Goal: Information Seeking & Learning: Find specific fact

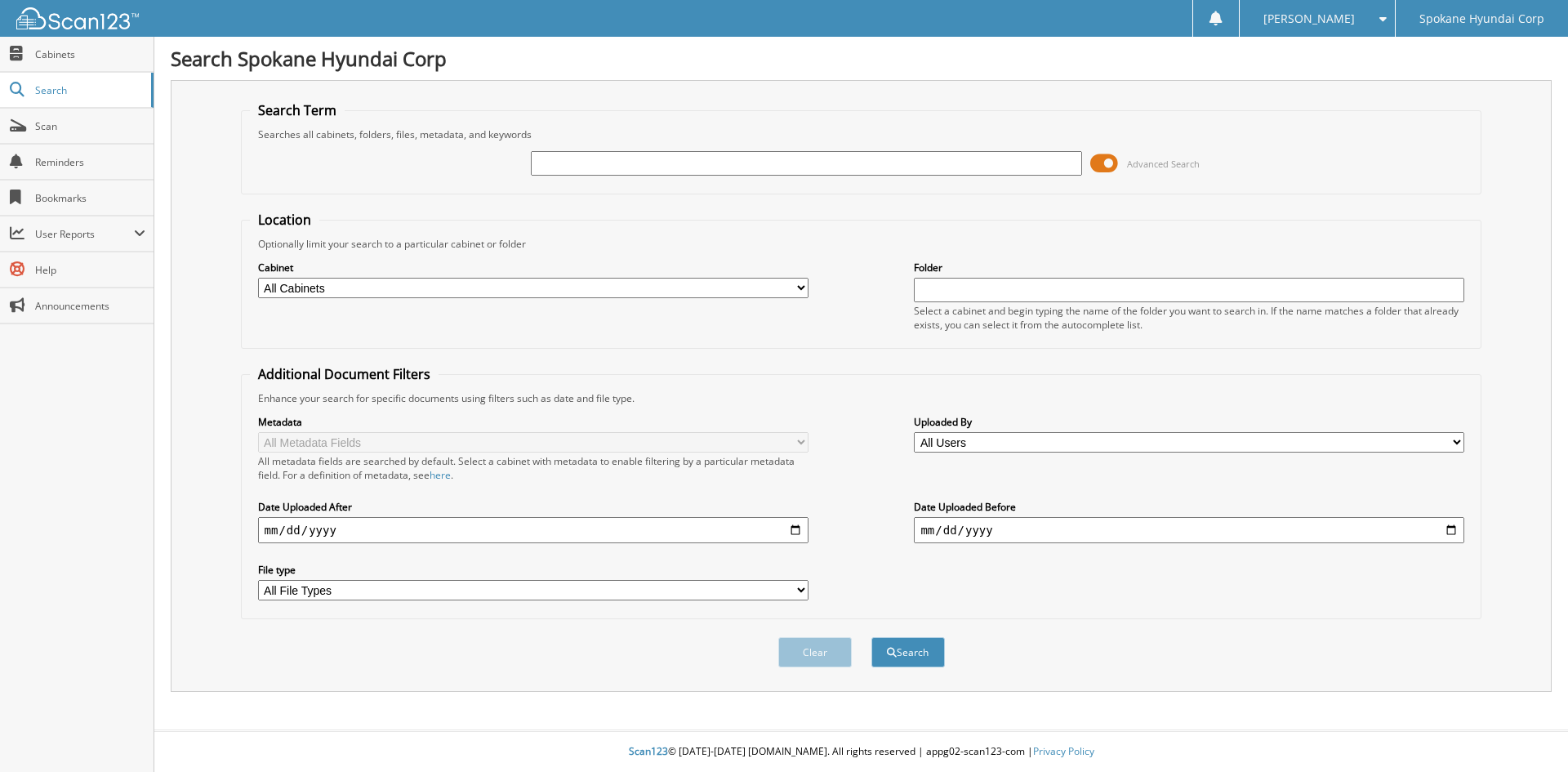
click at [647, 162] on input "text" at bounding box center [806, 163] width 550 height 24
type input "34513"
click at [872, 637] on button "Search" at bounding box center [908, 651] width 74 height 30
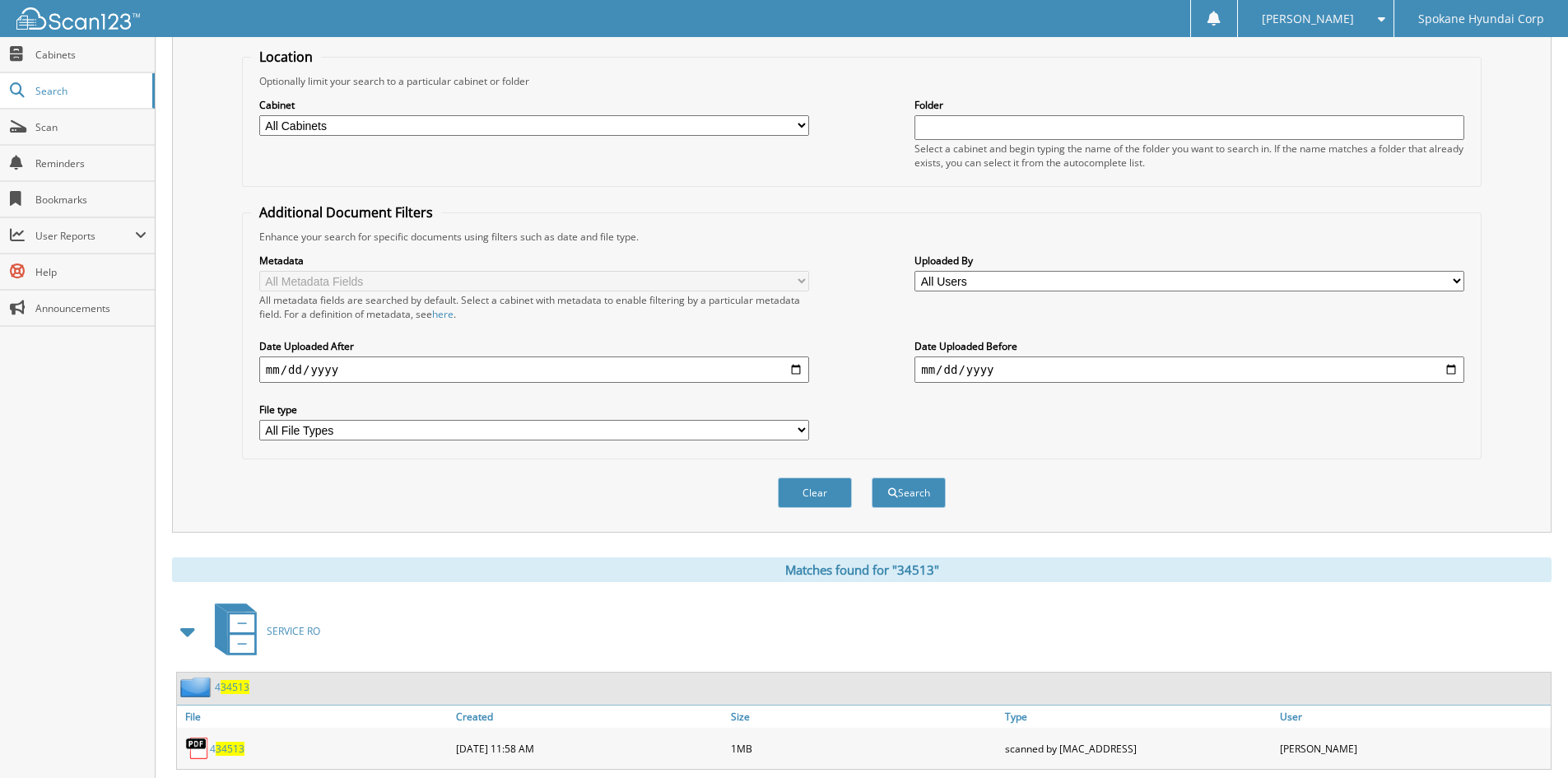
scroll to position [494, 0]
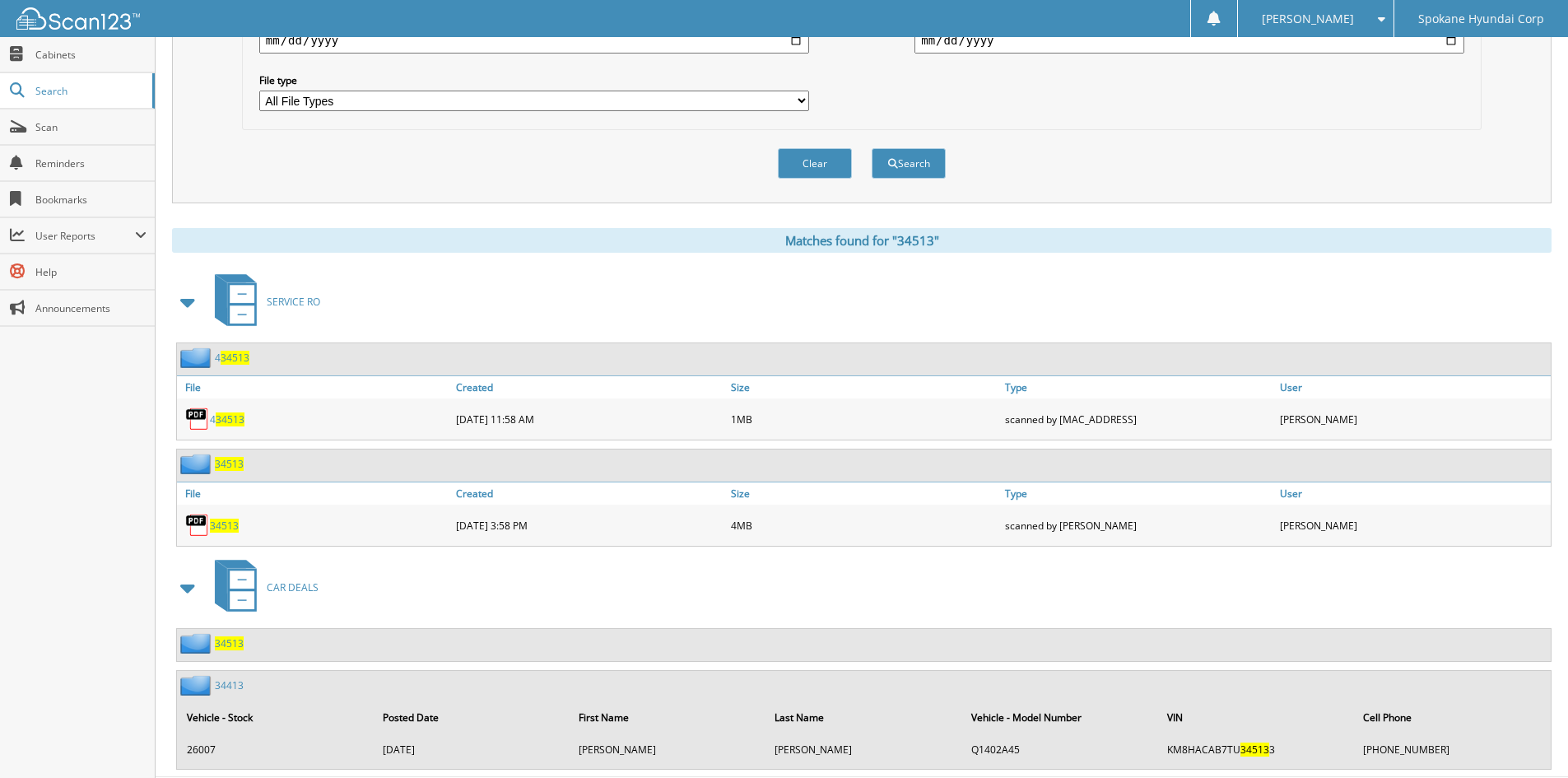
click at [195, 422] on img at bounding box center [197, 418] width 24 height 24
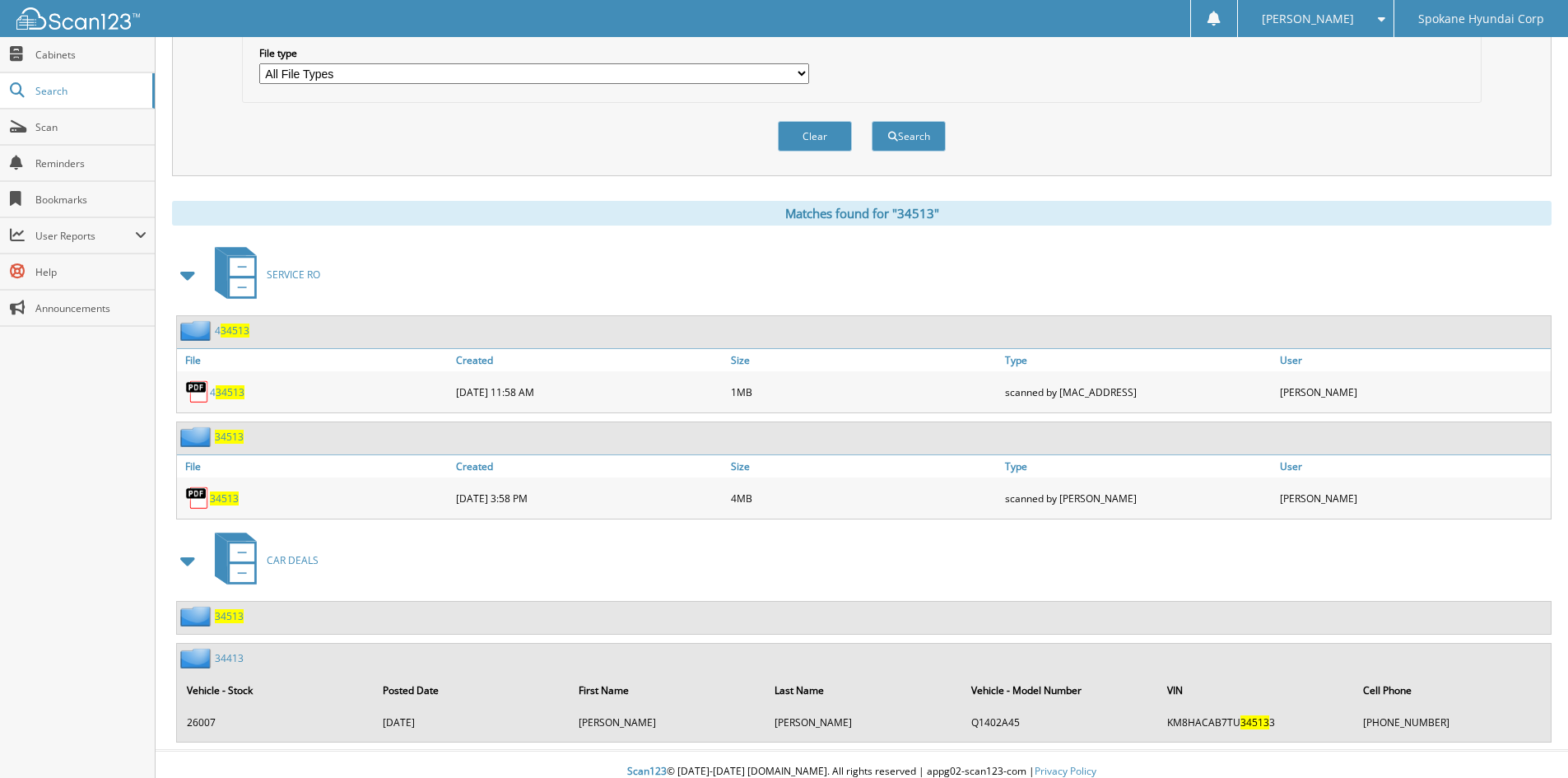
scroll to position [536, 0]
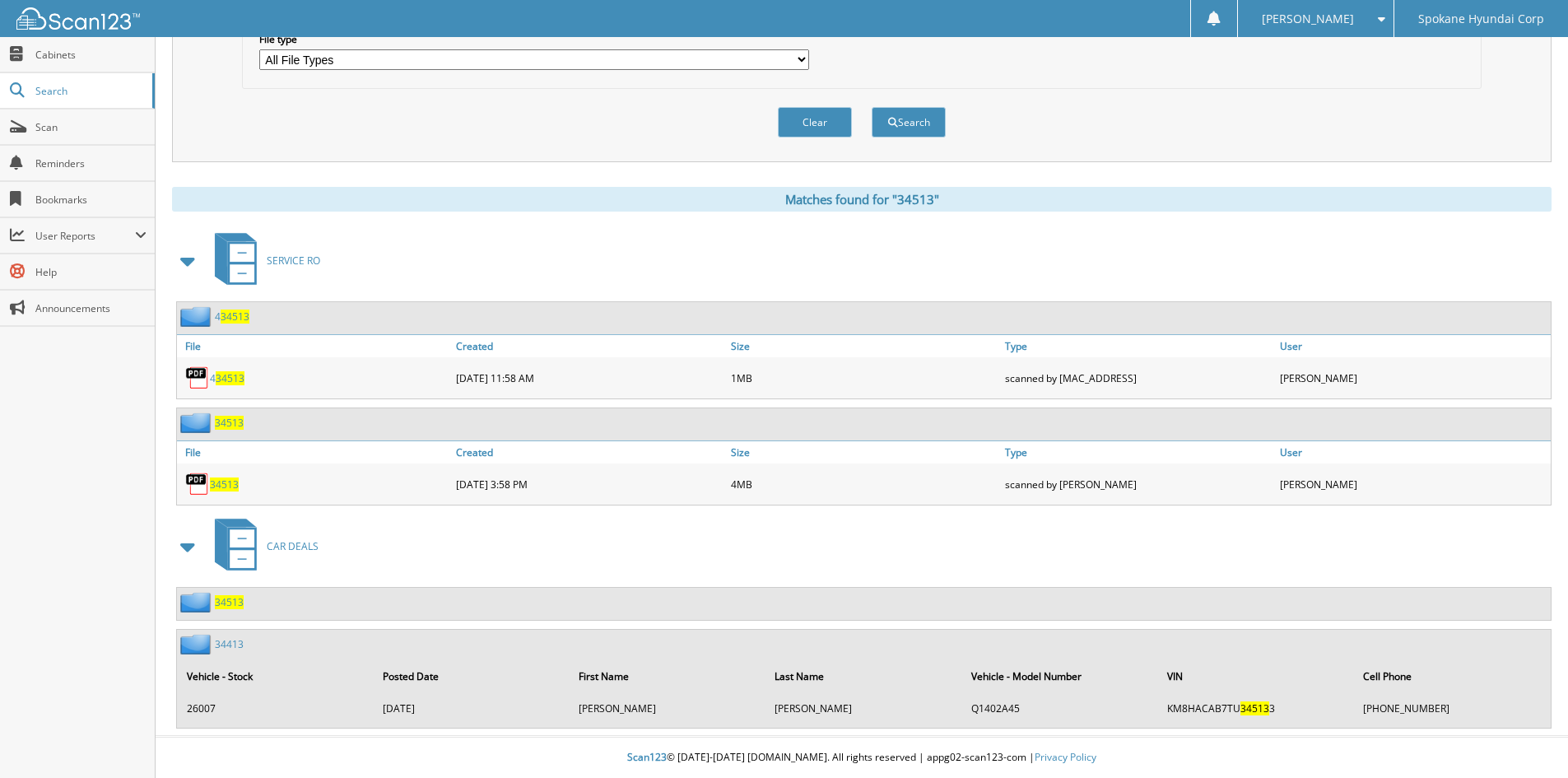
click at [224, 642] on link "34413" at bounding box center [229, 643] width 29 height 14
